Goal: Navigation & Orientation: Find specific page/section

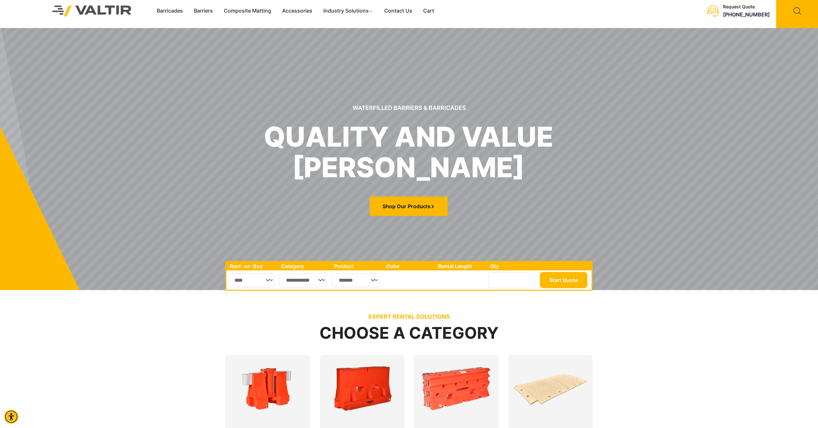
scroll to position [12, 0]
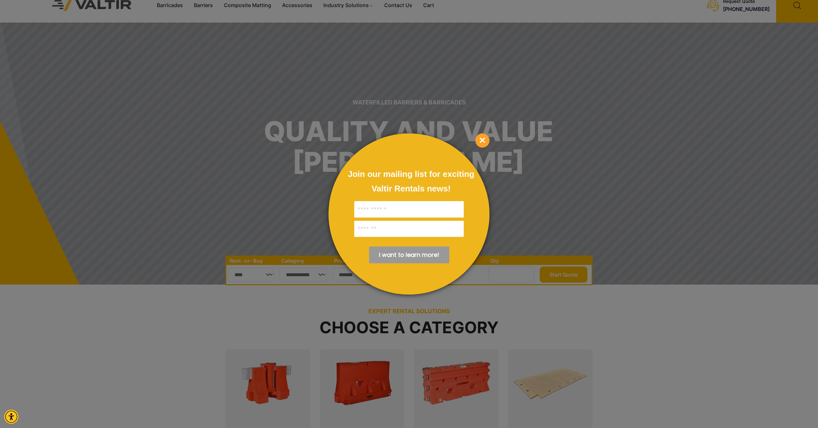
click at [486, 142] on span "×" at bounding box center [482, 140] width 14 height 14
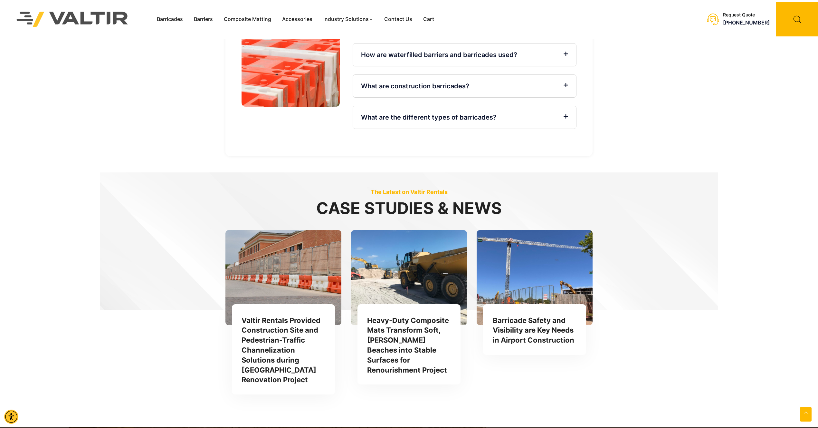
scroll to position [1767, 0]
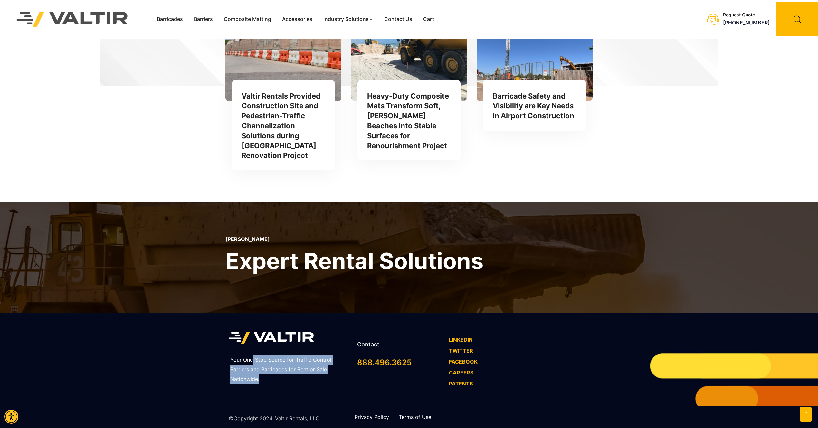
drag, startPoint x: 252, startPoint y: 353, endPoint x: 282, endPoint y: 369, distance: 33.7
click at [302, 370] on p "Your One-Stop Source for Traffic Control Barriers and Barricades for Rent or Sa…" at bounding box center [289, 369] width 119 height 29
click at [278, 369] on p "Your One-Stop Source for Traffic Control Barriers and Barricades for Rent or Sa…" at bounding box center [289, 369] width 119 height 29
drag, startPoint x: 256, startPoint y: 371, endPoint x: 256, endPoint y: 336, distance: 35.1
click at [256, 336] on div "Your One-Stop Source for Traffic Control Barriers and Barricades for Rent or Sa…" at bounding box center [289, 359] width 129 height 68
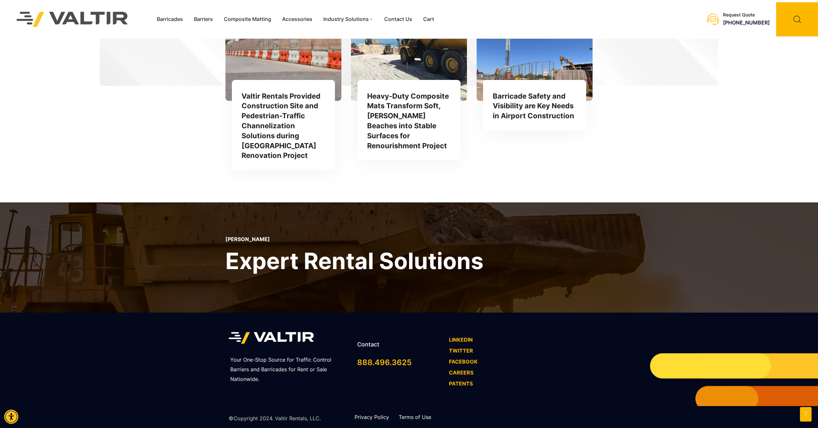
click at [306, 368] on p "Your One-Stop Source for Traffic Control Barriers and Barricades for Rent or Sa…" at bounding box center [289, 369] width 119 height 29
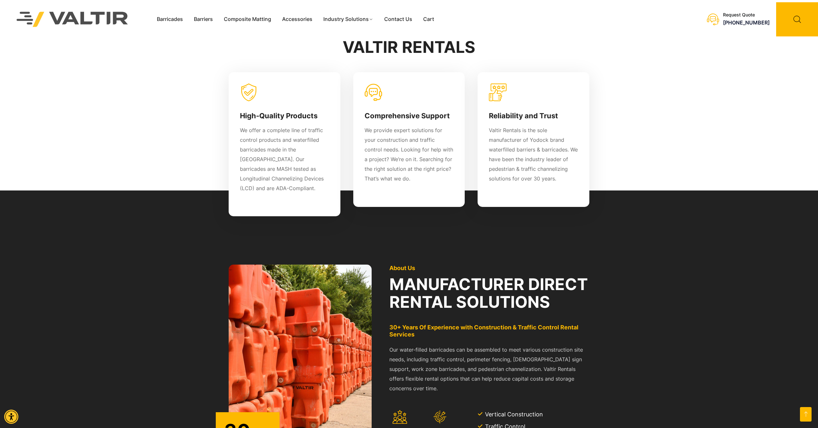
scroll to position [271, 0]
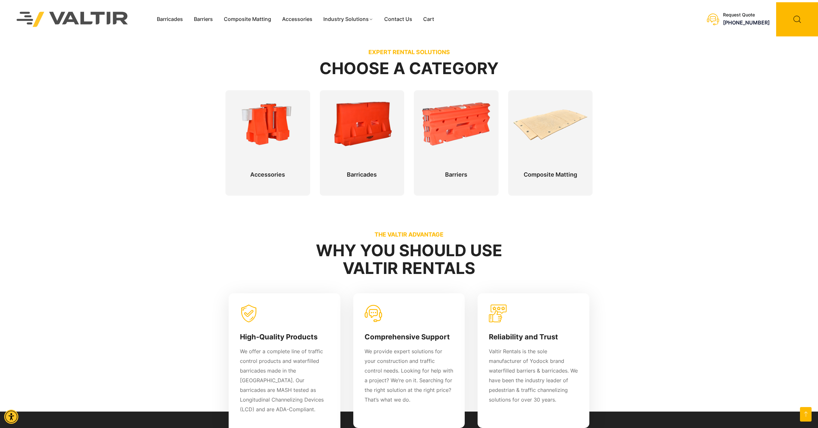
click at [25, 16] on img at bounding box center [72, 19] width 135 height 39
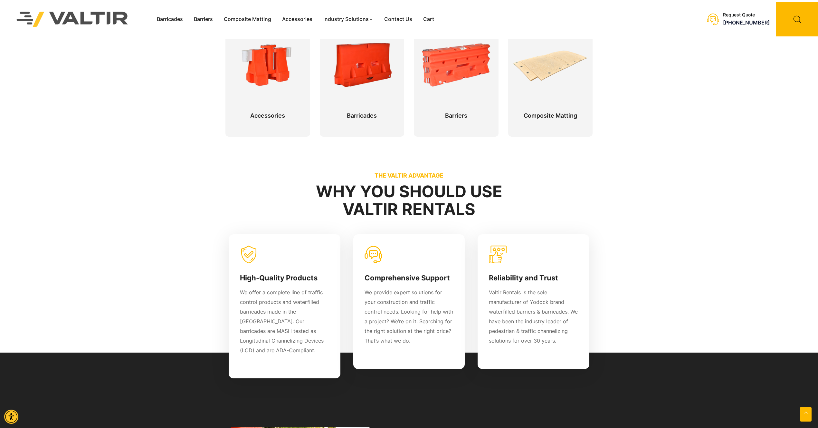
scroll to position [295, 0]
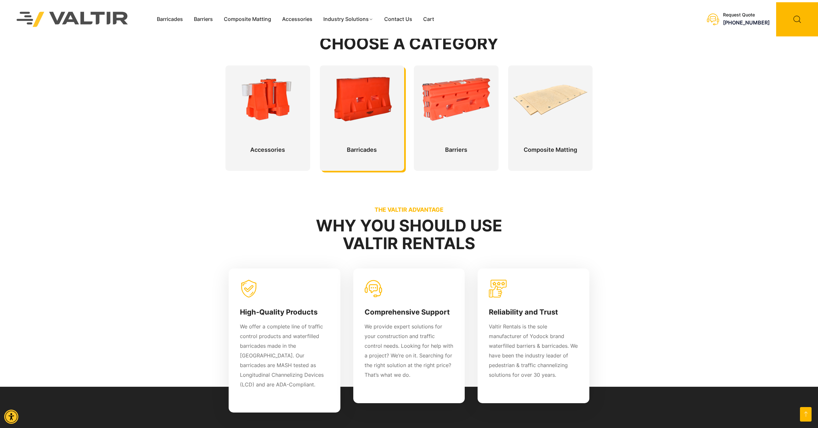
click at [360, 130] on div at bounding box center [362, 117] width 85 height 105
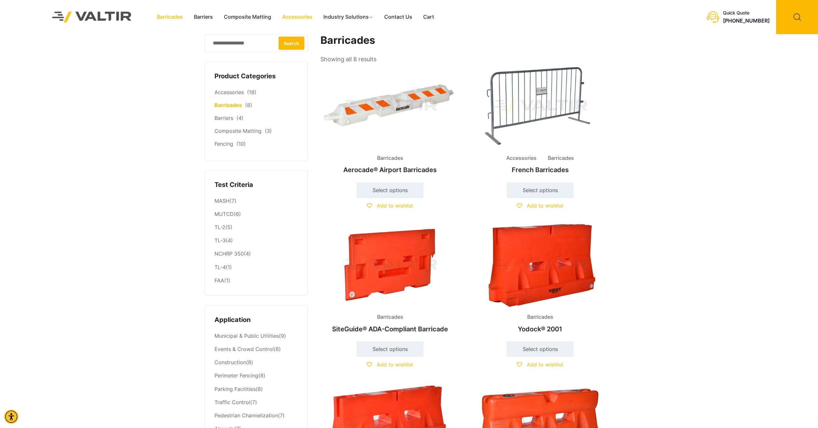
click at [295, 16] on link "Accessories" at bounding box center [297, 17] width 41 height 10
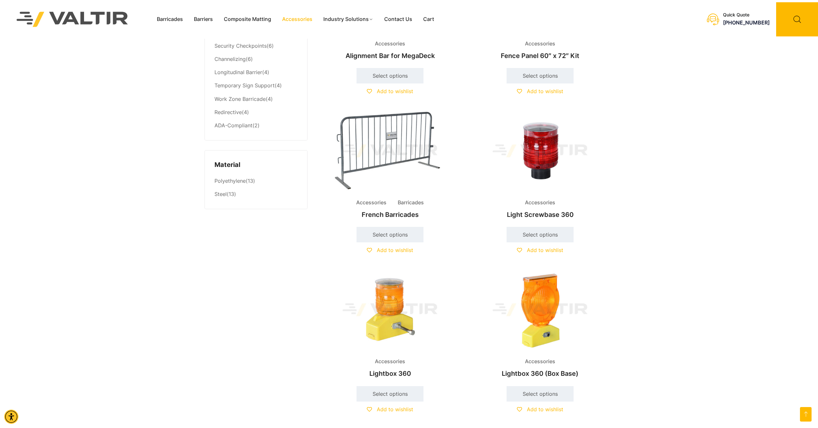
scroll to position [579, 0]
